Goal: Transaction & Acquisition: Purchase product/service

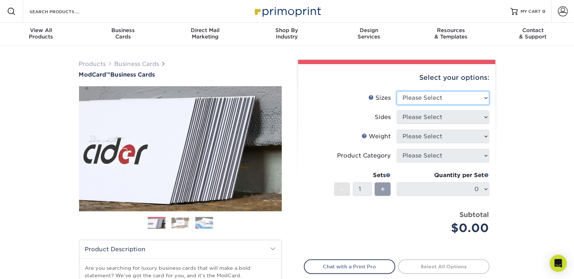
click at [484, 98] on select "Please Select 1.5" x 3.5" - Mini 1.75" x 3.5" - Mini 2" x 2" - Square 2" x 3" -…" at bounding box center [443, 98] width 93 height 14
select select "2.00x3.50"
click at [397, 91] on select "Please Select 1.5" x 3.5" - Mini 1.75" x 3.5" - Mini 2" x 2" - Square 2" x 3" -…" at bounding box center [443, 98] width 93 height 14
click at [473, 100] on select "Please Select 1.5" x 3.5" - Mini 1.75" x 3.5" - Mini 2" x 2" - Square 2" x 3" -…" at bounding box center [443, 98] width 93 height 14
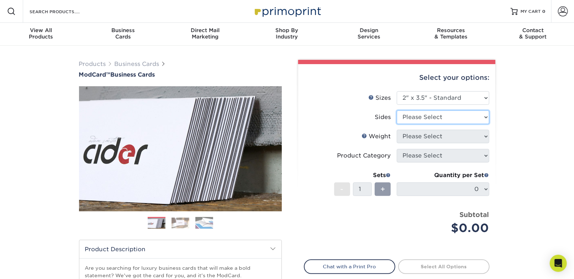
click at [460, 117] on select "Please Select Print Both Sides Print Front Only" at bounding box center [443, 117] width 93 height 14
select select "13abbda7-1d64-4f25-8bb2-c179b224825d"
click at [397, 110] on select "Please Select Print Both Sides Print Front Only" at bounding box center [443, 117] width 93 height 14
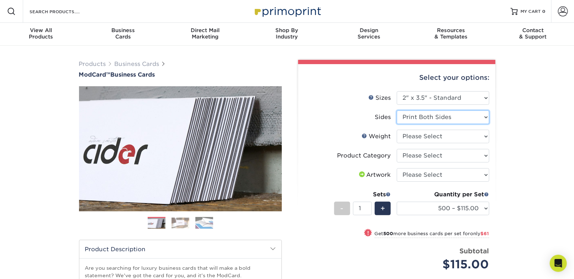
scroll to position [32, 0]
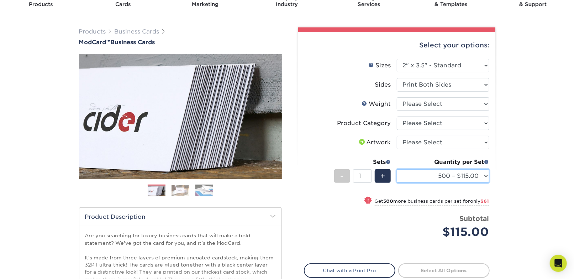
click at [484, 176] on select "500 – $115.00 1000 – $176.00" at bounding box center [443, 176] width 93 height 14
click at [516, 168] on div "Products Business Cards ModCard™ Business Cards Previous Next" at bounding box center [287, 203] width 574 height 380
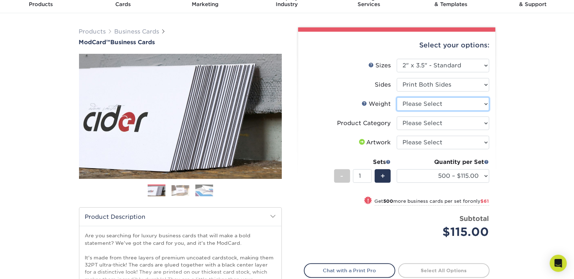
click at [445, 100] on select "Please Select 32PTUCBLK" at bounding box center [443, 104] width 93 height 14
select select "32PTUCBLK"
click at [397, 97] on select "Please Select 32PTUCBLK" at bounding box center [443, 104] width 93 height 14
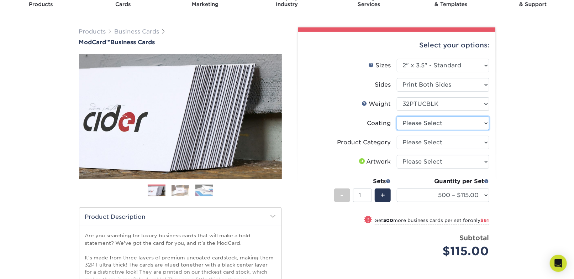
click at [480, 125] on select at bounding box center [443, 123] width 93 height 14
click at [397, 116] on select at bounding box center [443, 123] width 93 height 14
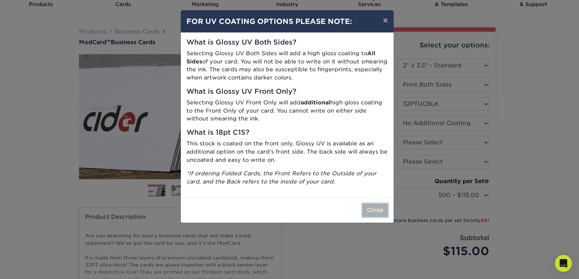
click at [378, 208] on button "Close" at bounding box center [375, 210] width 26 height 14
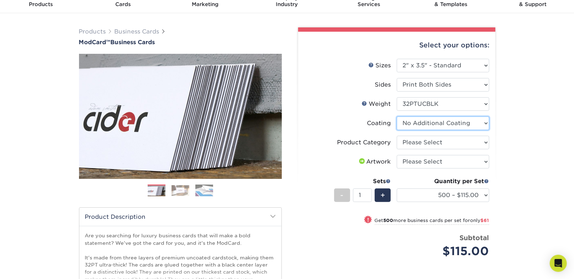
click at [471, 122] on select at bounding box center [443, 123] width 93 height 14
select select "-1"
click at [397, 116] on select at bounding box center [443, 123] width 93 height 14
select select
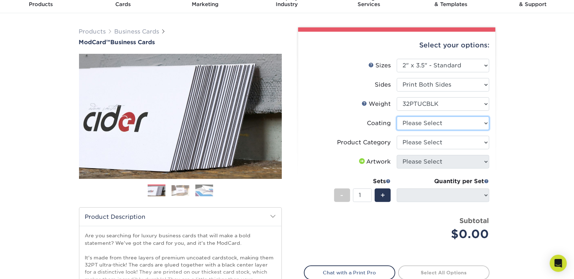
click at [463, 124] on select at bounding box center [443, 123] width 93 height 14
select select "3e7618de-abca-4bda-9f97-8b9129e913d8"
click at [397, 116] on select at bounding box center [443, 123] width 93 height 14
select select "-1"
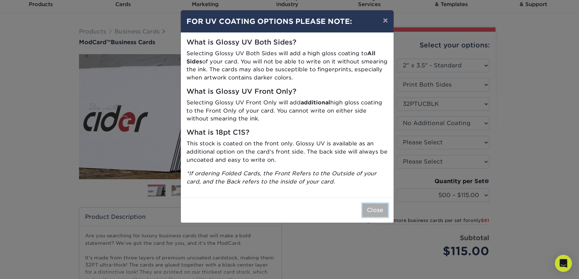
click at [368, 210] on button "Close" at bounding box center [375, 210] width 26 height 14
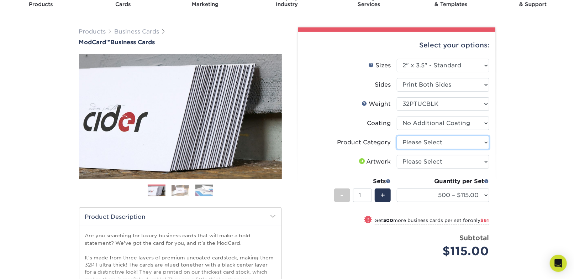
click at [472, 143] on select "Please Select Business Cards" at bounding box center [443, 143] width 93 height 14
select select "3b5148f1-0588-4f88-a218-97bcfdce65c1"
click at [397, 136] on select "Please Select Business Cards" at bounding box center [443, 143] width 93 height 14
click at [466, 161] on select "Please Select I will upload files I need a design - $100" at bounding box center [443, 162] width 93 height 14
select select "upload"
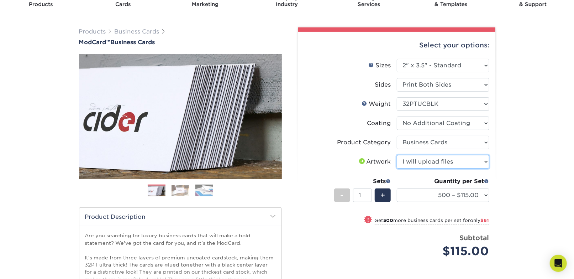
click at [397, 155] on select "Please Select I will upload files I need a design - $100" at bounding box center [443, 162] width 93 height 14
click at [517, 172] on div "Products Business Cards ModCard™ Business Cards Previous Next" at bounding box center [287, 203] width 574 height 380
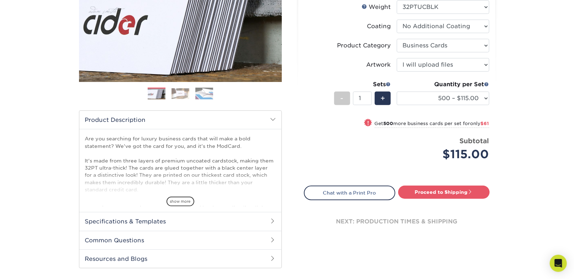
scroll to position [0, 0]
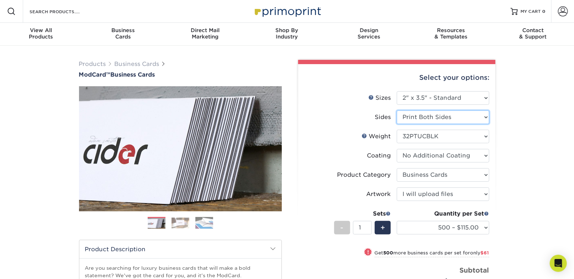
click at [484, 117] on select "Please Select Print Both Sides Print Front Only" at bounding box center [443, 117] width 93 height 14
select select "32d3c223-f82c-492b-b915-ba065a00862f"
click at [397, 110] on select "Please Select Print Both Sides Print Front Only" at bounding box center [443, 117] width 93 height 14
select select "-1"
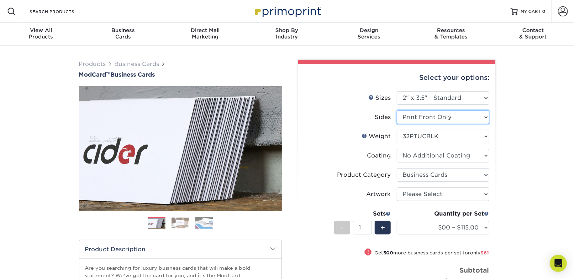
select select "-1"
